Goal: Task Accomplishment & Management: Manage account settings

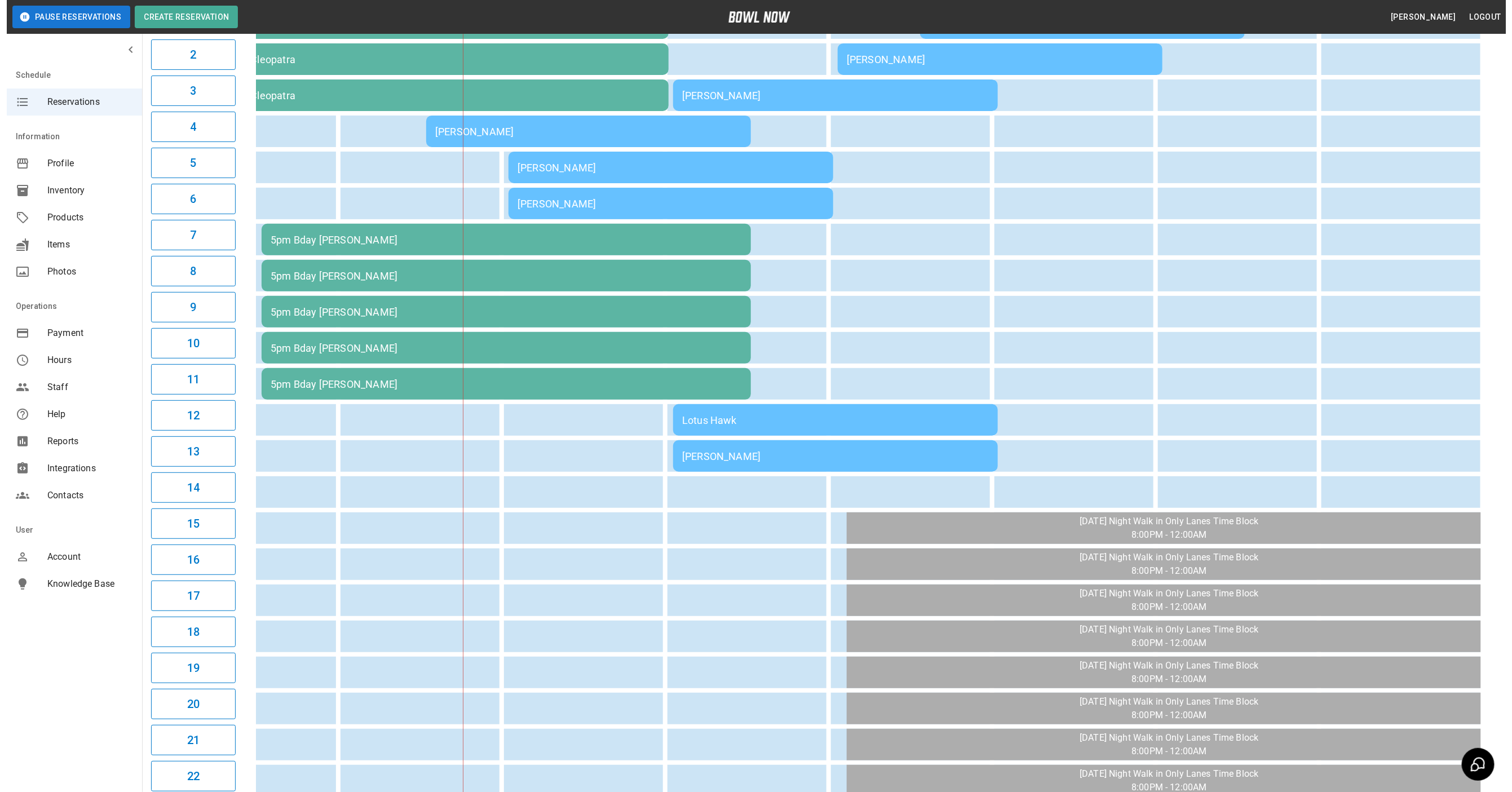
scroll to position [85, 0]
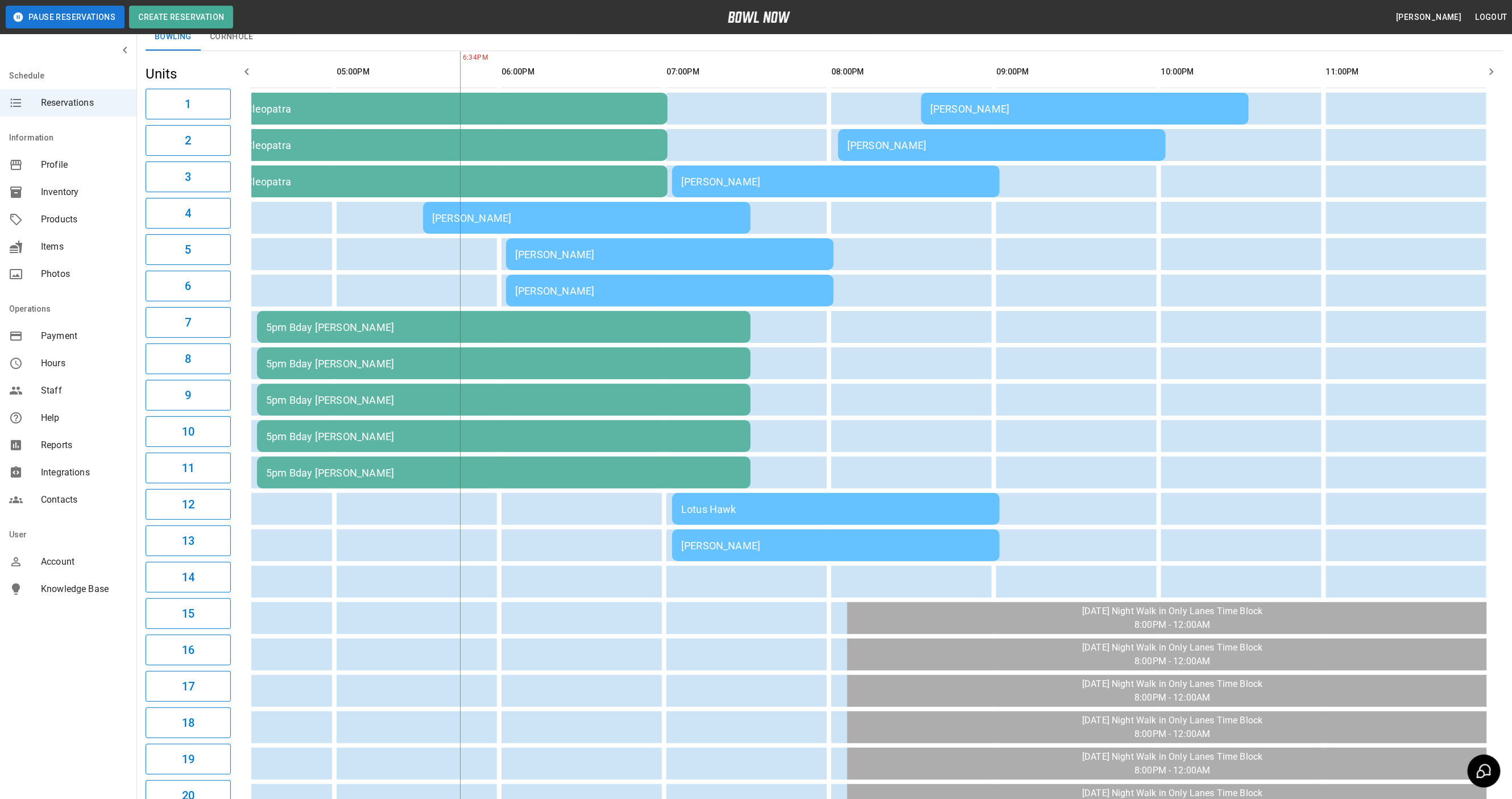
click at [792, 545] on div "[PERSON_NAME]" at bounding box center [835, 545] width 309 height 12
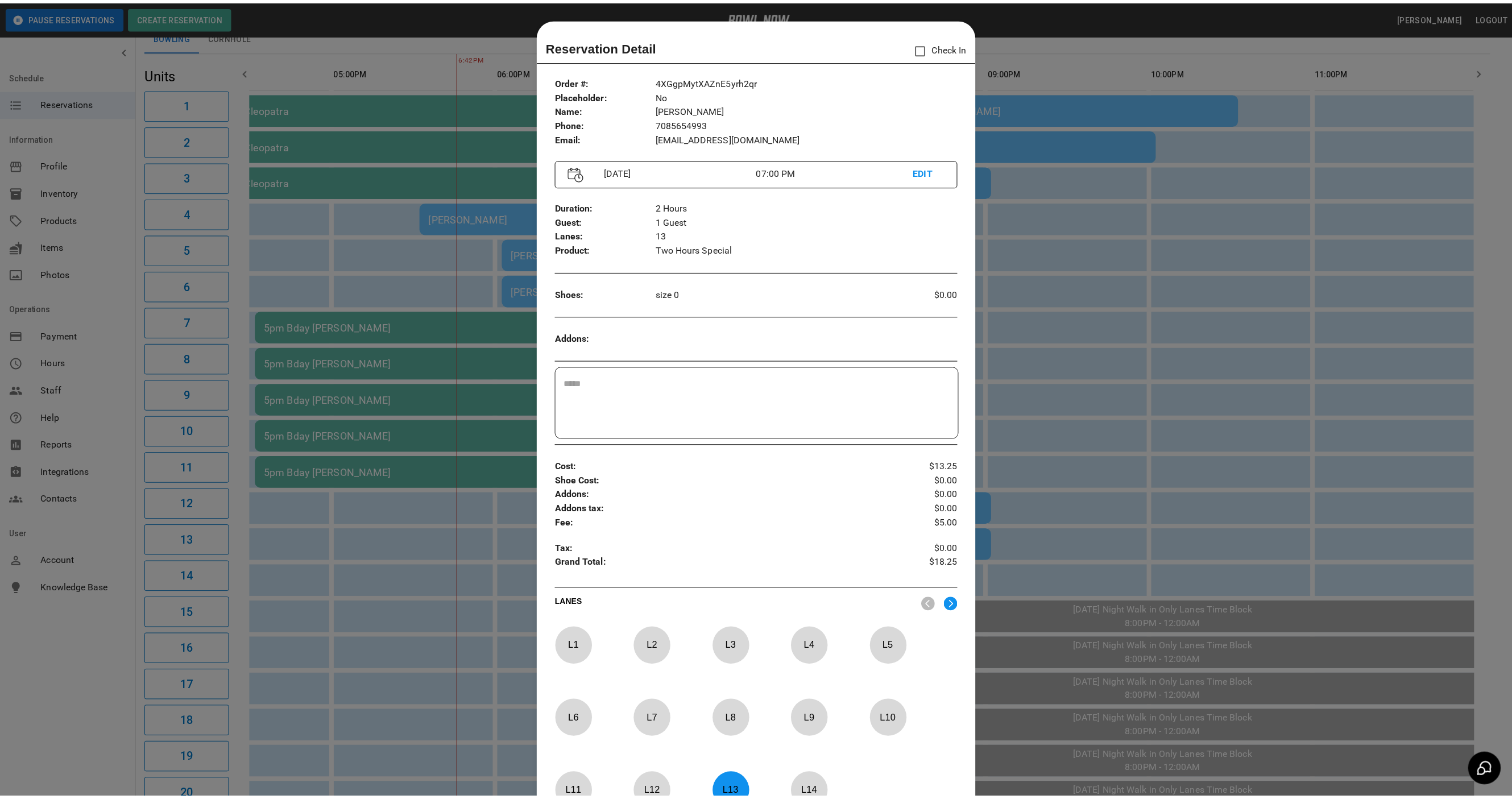
scroll to position [18, 0]
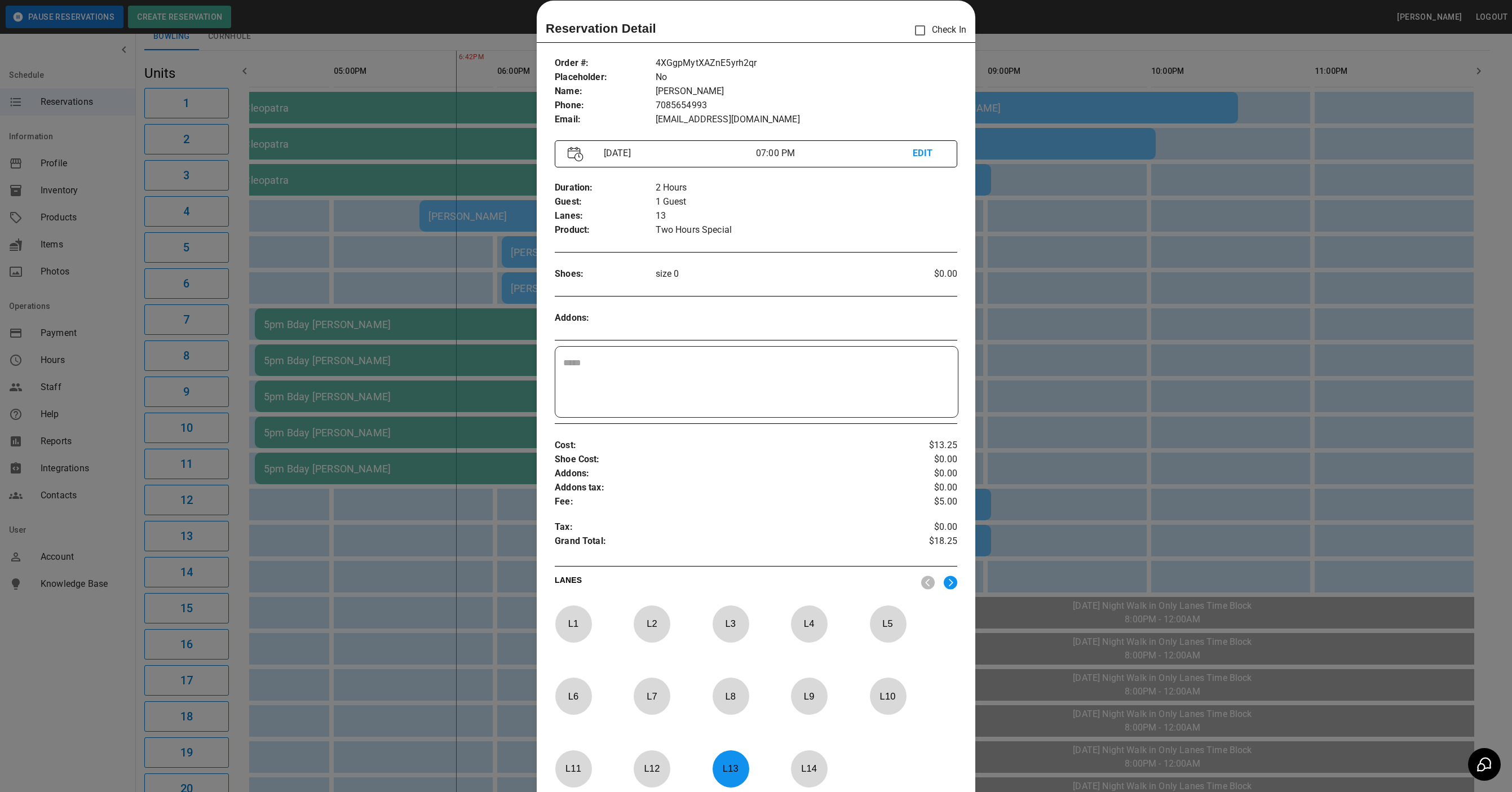
click at [1084, 72] on div at bounding box center [756, 396] width 1512 height 792
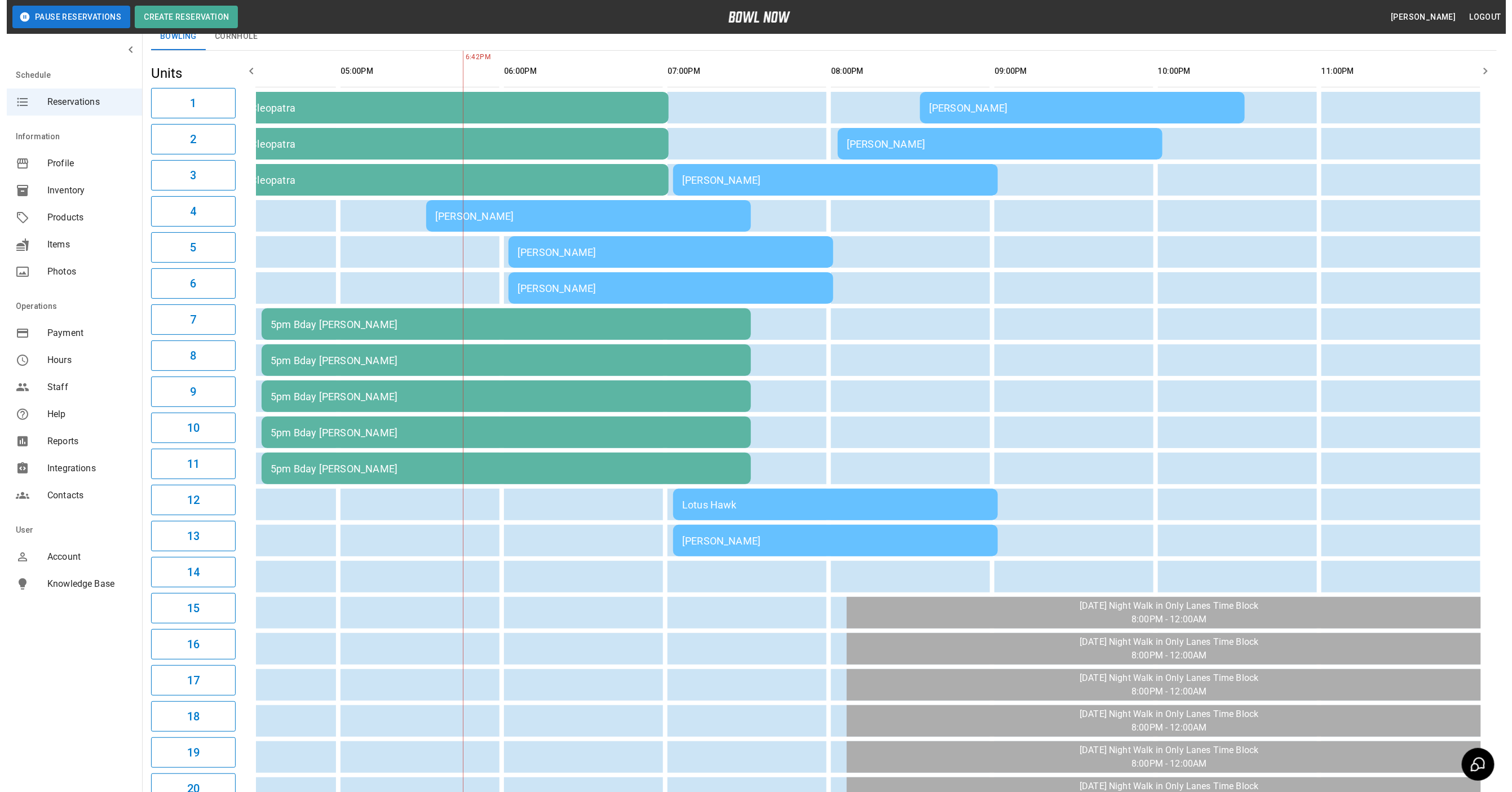
scroll to position [0, 728]
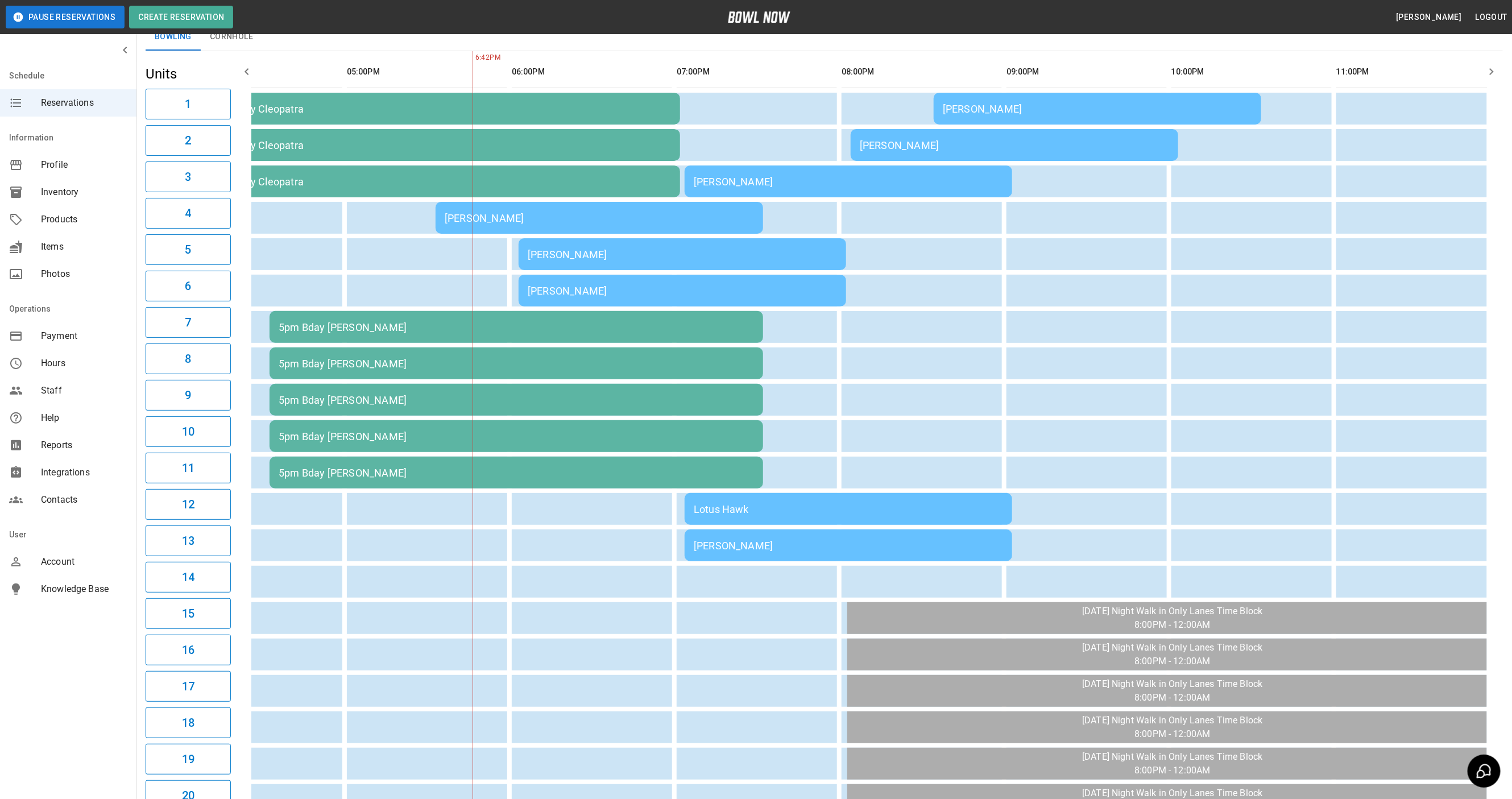
click at [832, 540] on div "[PERSON_NAME]" at bounding box center [848, 545] width 309 height 12
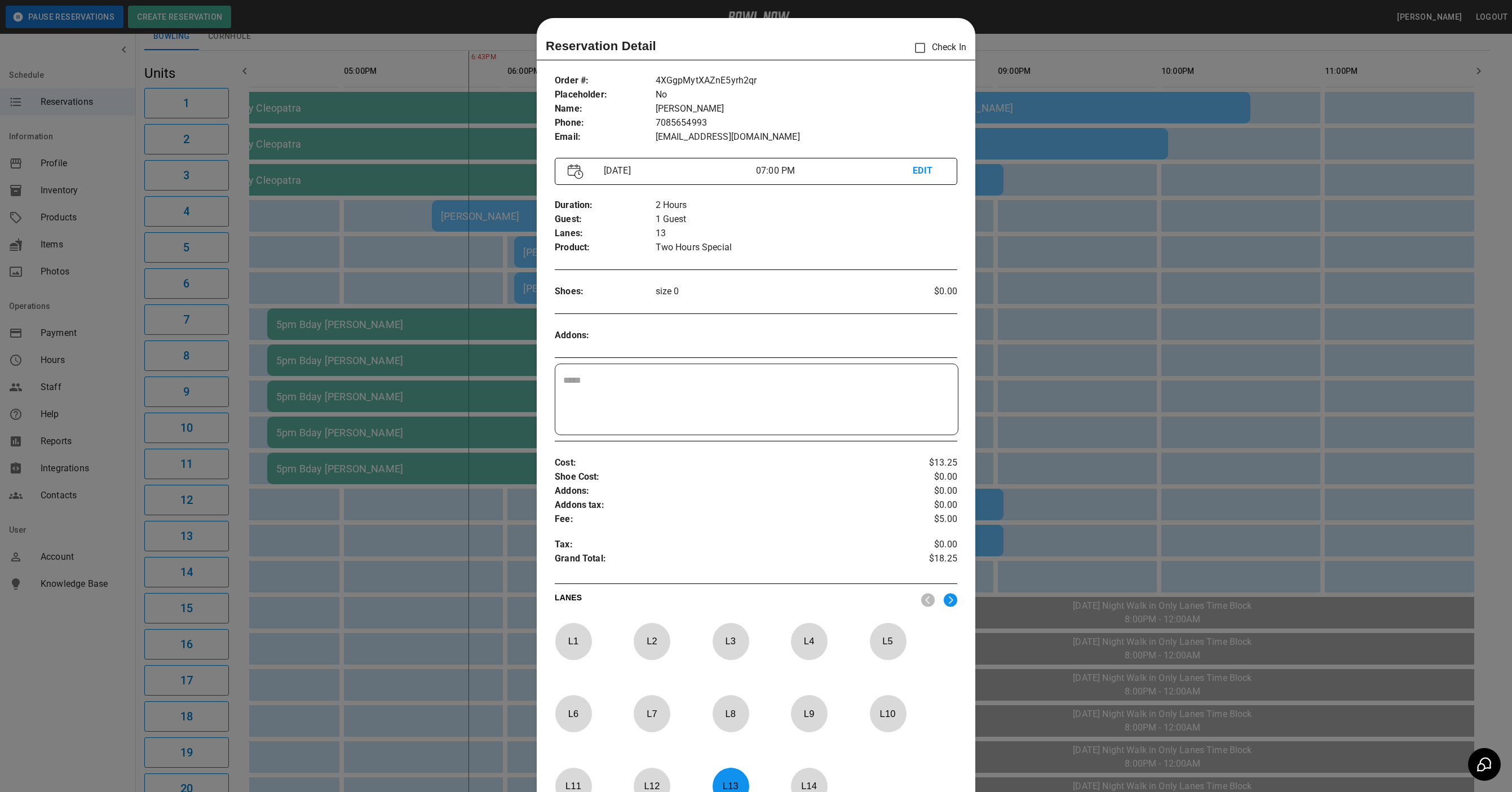
scroll to position [18, 0]
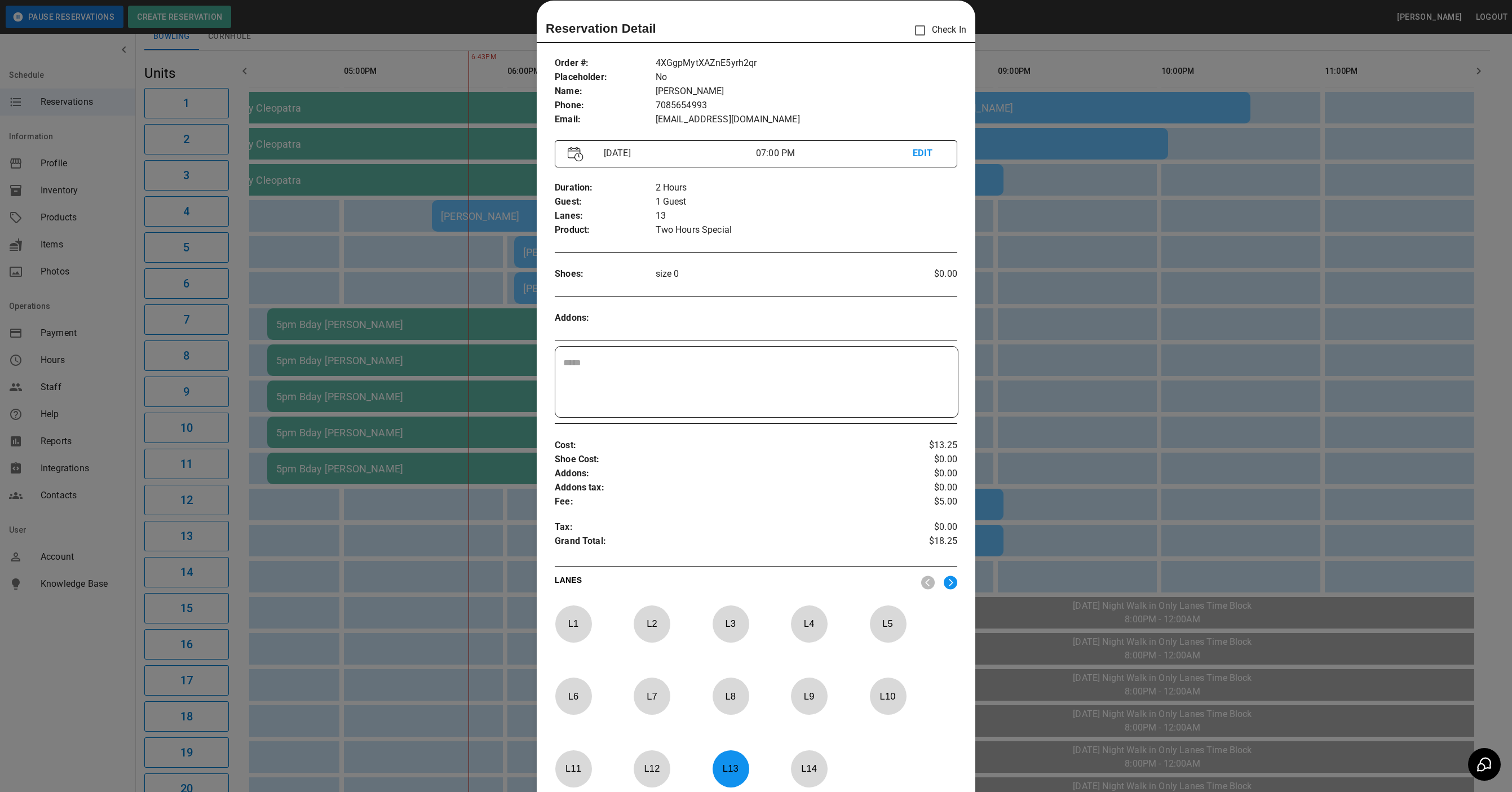
click at [913, 155] on p "EDIT" at bounding box center [928, 153] width 32 height 14
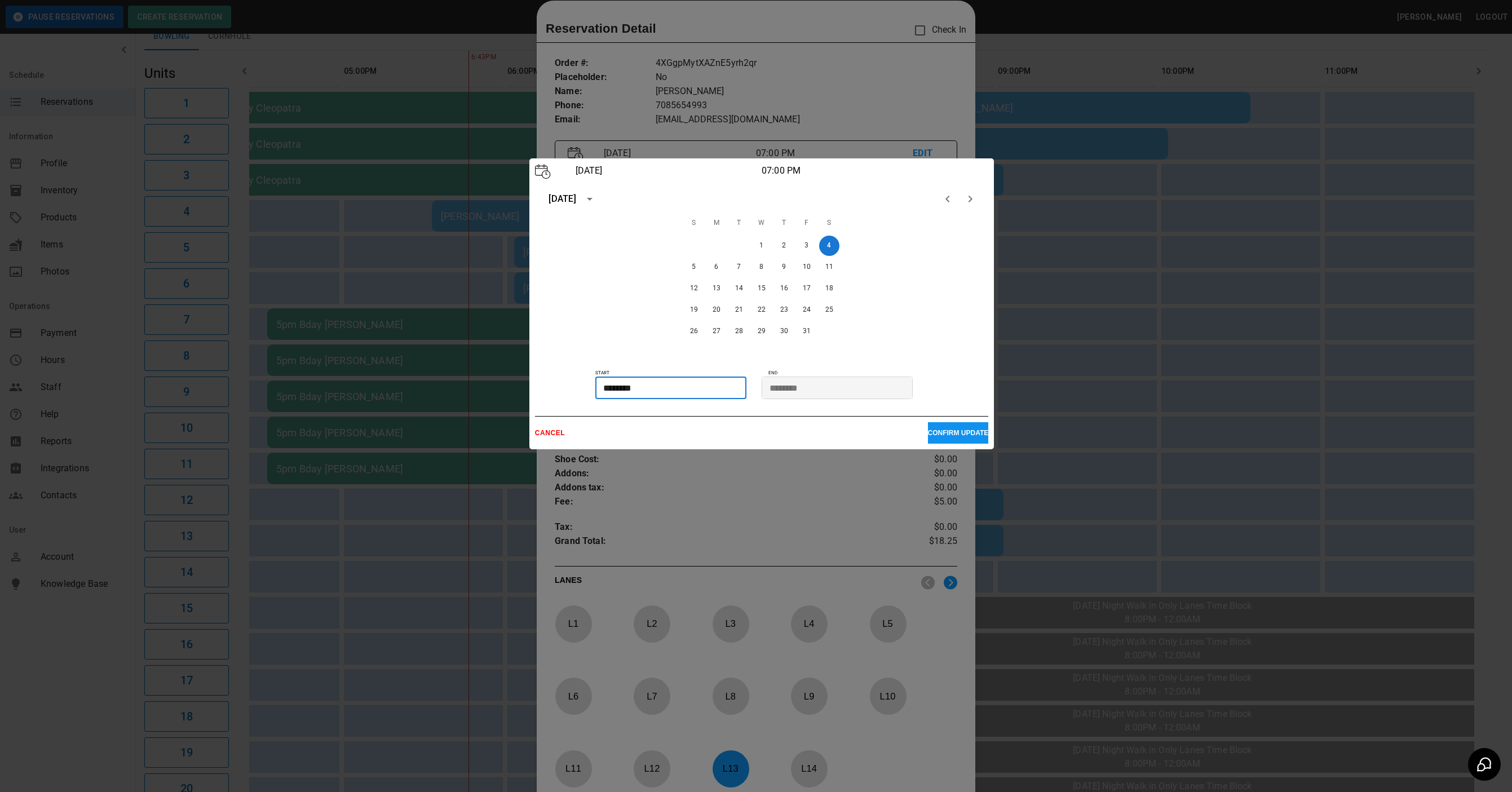
click at [623, 389] on input "********" at bounding box center [667, 387] width 143 height 22
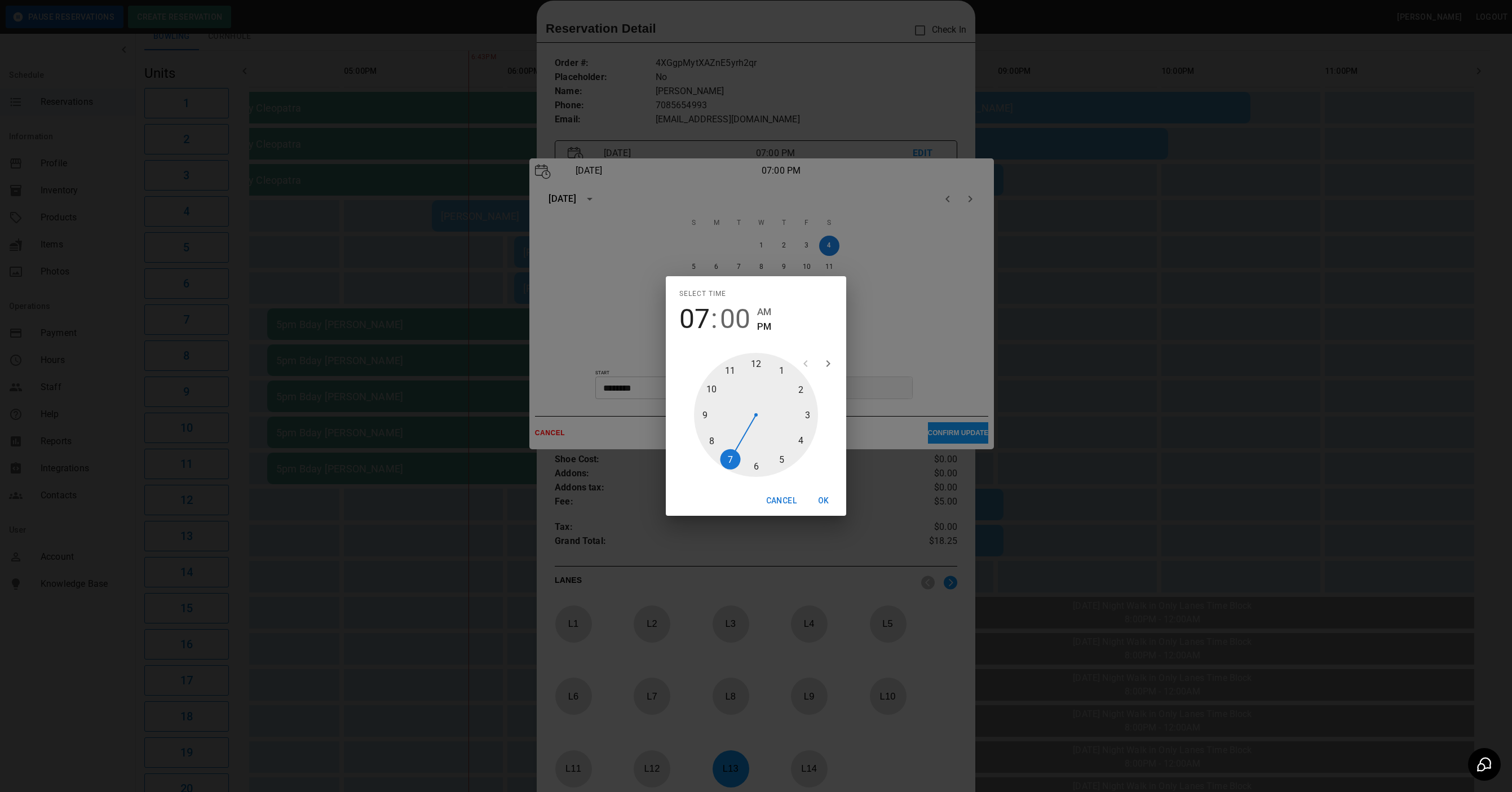
click at [728, 465] on div at bounding box center [756, 414] width 124 height 124
click at [756, 464] on div at bounding box center [756, 414] width 124 height 124
type input "********"
click at [824, 496] on button "OK" at bounding box center [824, 500] width 36 height 21
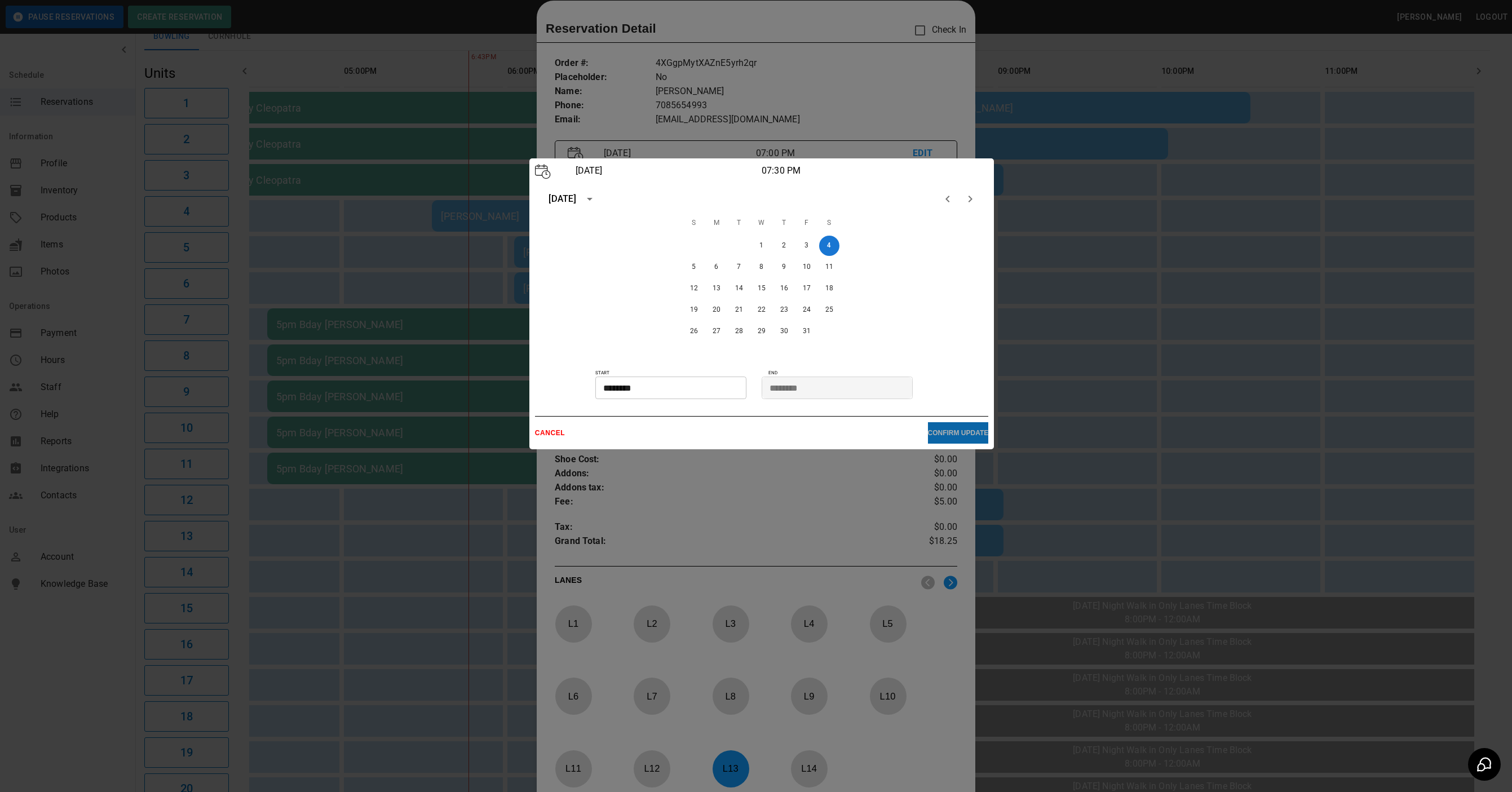
click at [949, 432] on p "CONFIRM UPDATE" at bounding box center [958, 433] width 61 height 8
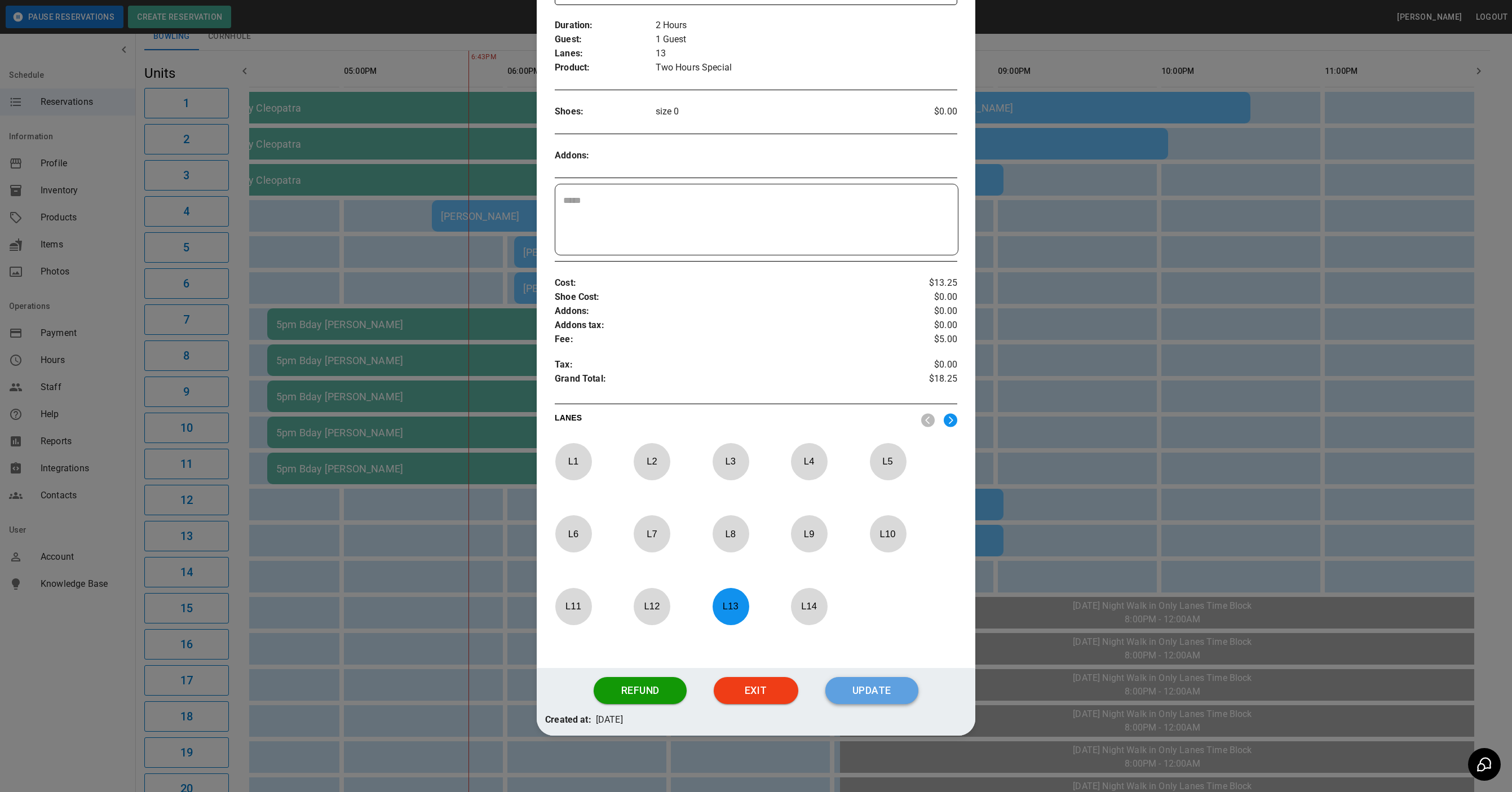
click at [871, 689] on button "Update" at bounding box center [871, 690] width 93 height 27
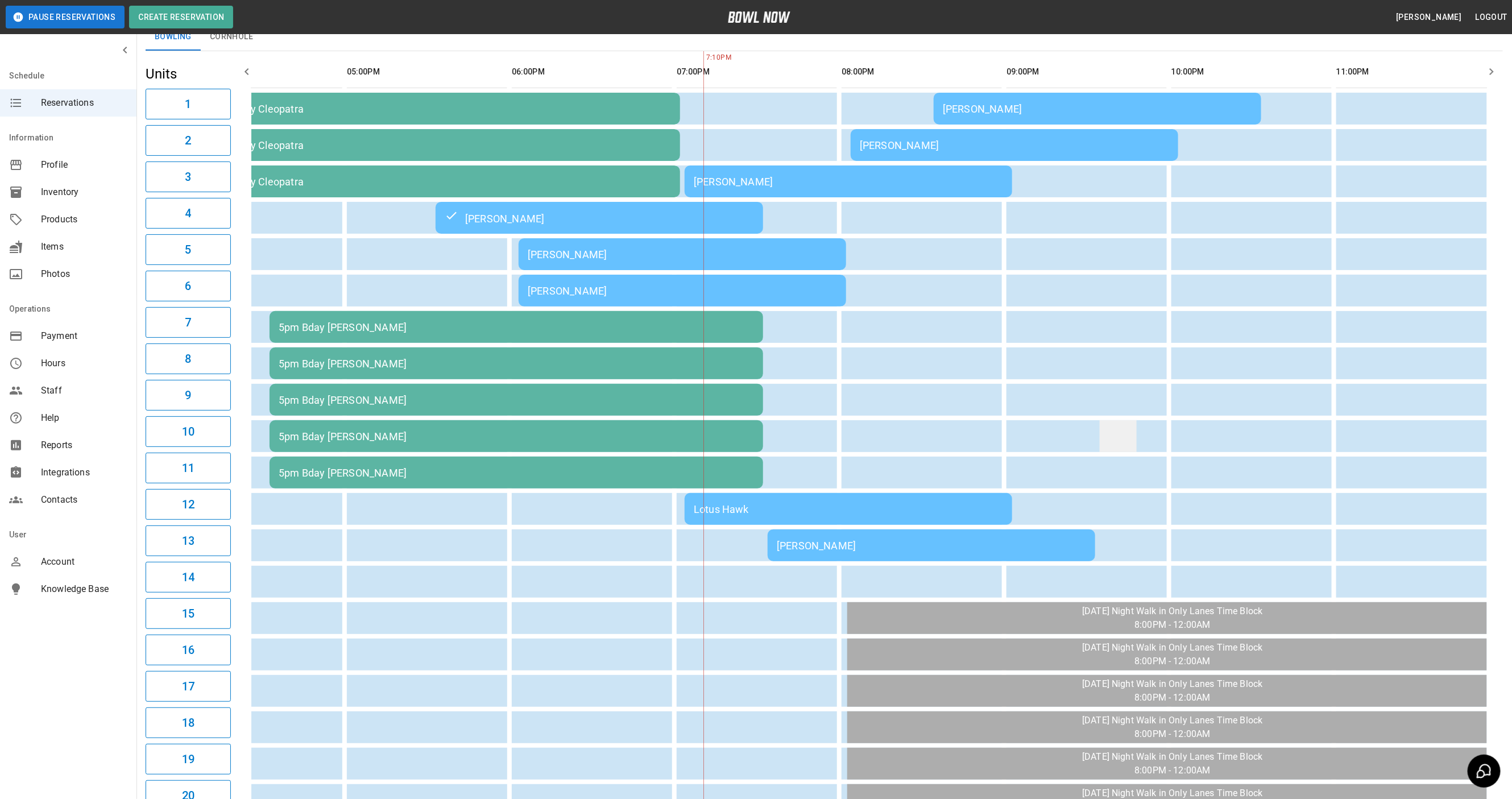
scroll to position [0, 746]
